Goal: Task Accomplishment & Management: Manage account settings

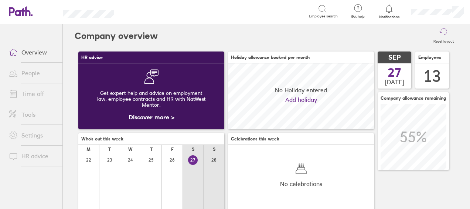
scroll to position [66, 146]
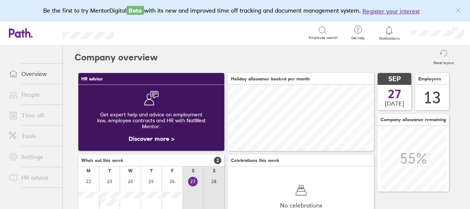
click at [35, 98] on link "People" at bounding box center [33, 94] width 60 height 15
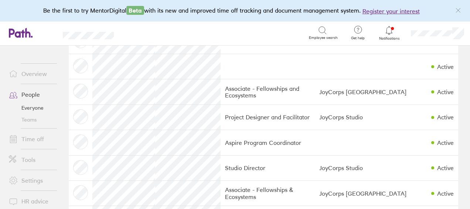
scroll to position [70, 0]
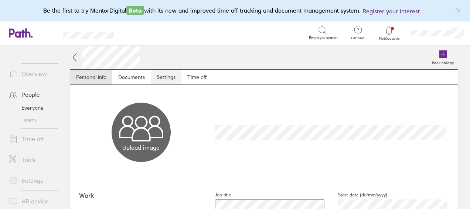
click at [166, 79] on link "Settings" at bounding box center [166, 77] width 31 height 15
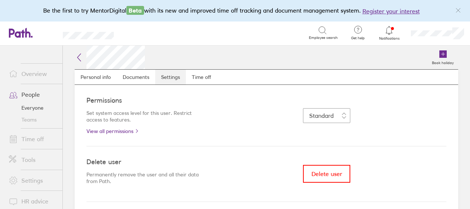
click at [185, 78] on link "Settings" at bounding box center [170, 77] width 31 height 15
click at [192, 78] on link "Time off" at bounding box center [201, 77] width 31 height 15
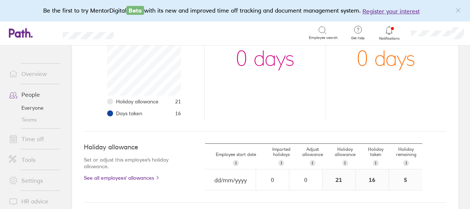
scroll to position [195, 0]
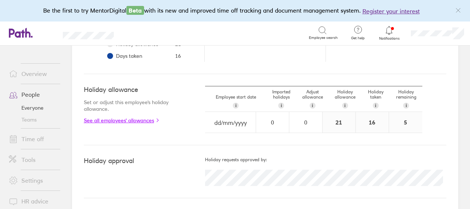
click at [150, 118] on link "See all employees' allowances" at bounding box center [130, 120] width 92 height 6
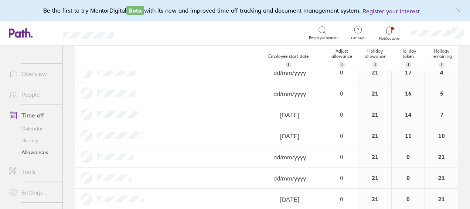
scroll to position [74, 0]
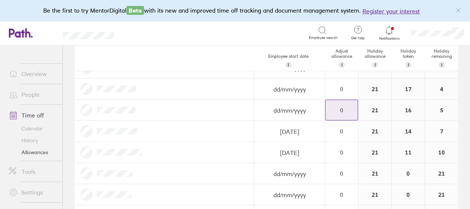
click at [346, 113] on div "0" at bounding box center [342, 110] width 32 height 20
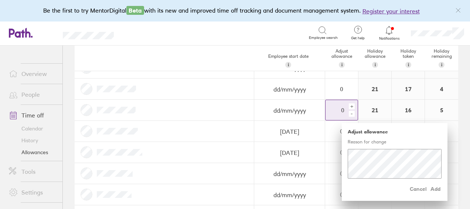
click at [349, 104] on div "+" at bounding box center [352, 106] width 6 height 6
click at [432, 191] on span "Add" at bounding box center [436, 189] width 12 height 12
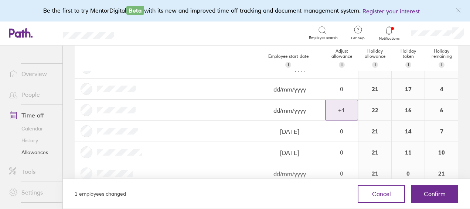
click at [345, 113] on div "+ 1" at bounding box center [342, 110] width 32 height 20
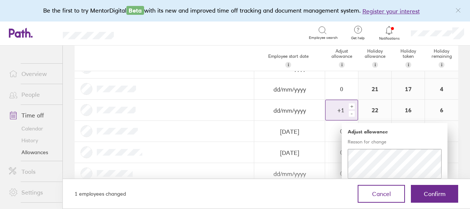
click at [349, 104] on div "+" at bounding box center [352, 106] width 6 height 6
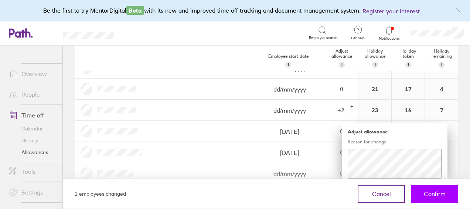
click at [431, 189] on button "Confirm" at bounding box center [434, 193] width 47 height 18
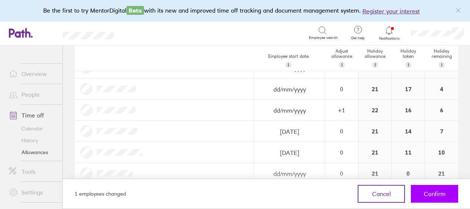
click at [427, 193] on span "Confirm" at bounding box center [435, 193] width 22 height 7
click at [438, 196] on span "Confirm" at bounding box center [435, 193] width 22 height 7
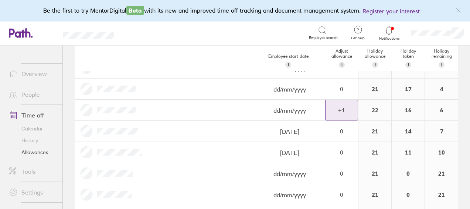
click at [339, 112] on div "+ 1" at bounding box center [342, 110] width 32 height 20
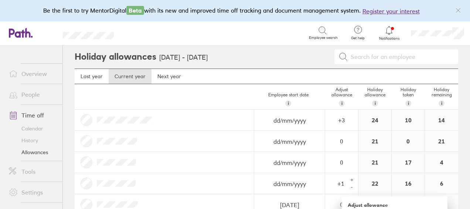
scroll to position [0, 0]
click at [347, 165] on div "0" at bounding box center [342, 163] width 32 height 20
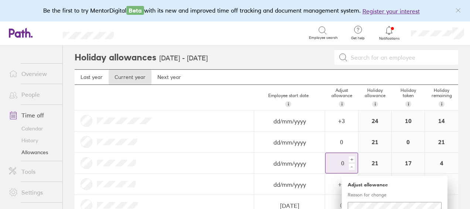
click at [349, 158] on div "+" at bounding box center [352, 159] width 6 height 6
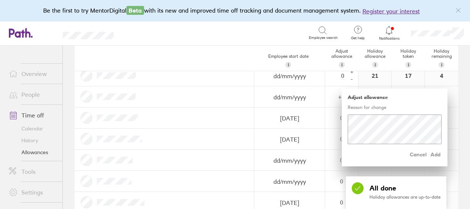
scroll to position [111, 0]
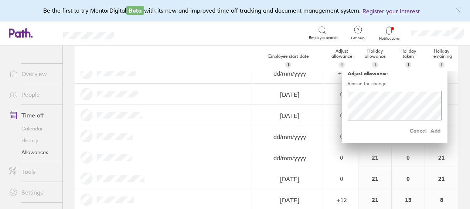
click at [217, 95] on div at bounding box center [165, 94] width 180 height 21
click at [413, 131] on span "Cancel" at bounding box center [418, 131] width 17 height 12
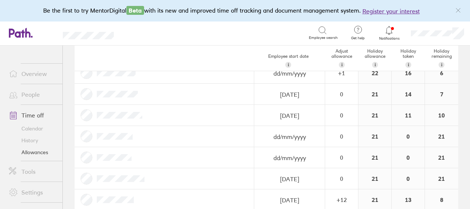
scroll to position [74, 0]
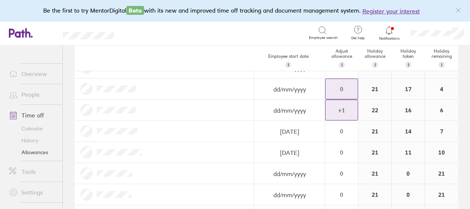
click at [344, 108] on div "+ 1" at bounding box center [342, 109] width 32 height 7
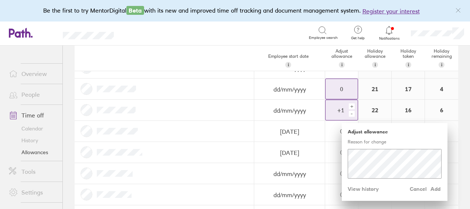
click at [349, 104] on div "+" at bounding box center [352, 106] width 6 height 6
click at [410, 187] on span "Cancel" at bounding box center [418, 189] width 17 height 12
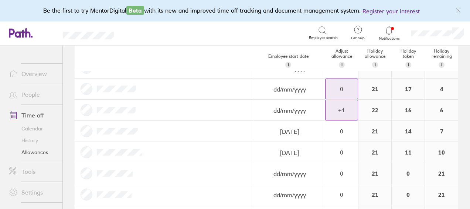
click at [341, 85] on div "0" at bounding box center [342, 88] width 32 height 7
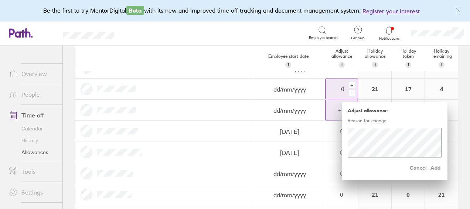
click at [349, 84] on div "+" at bounding box center [352, 85] width 6 height 6
